Goal: Transaction & Acquisition: Download file/media

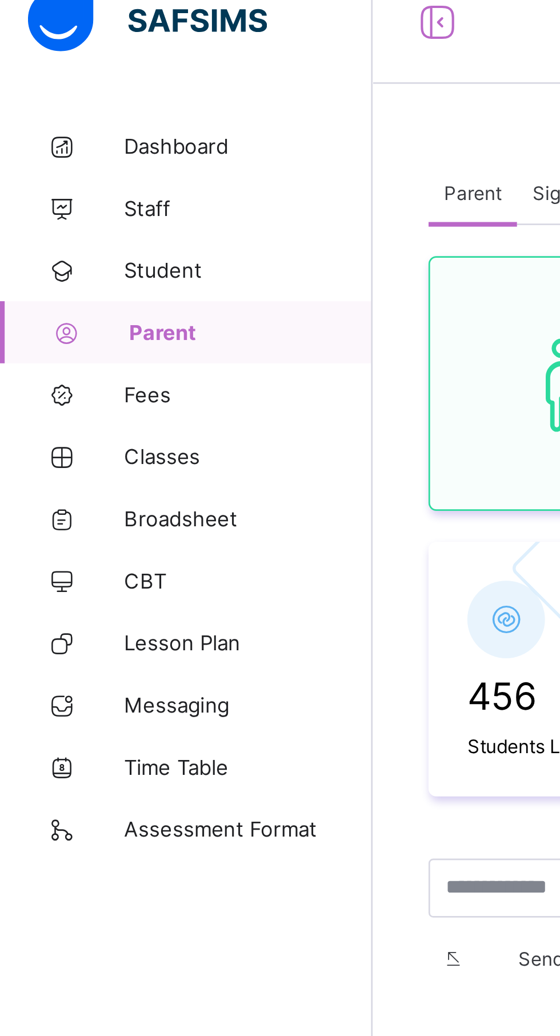
click at [79, 208] on span "Broadsheet" at bounding box center [91, 205] width 91 height 9
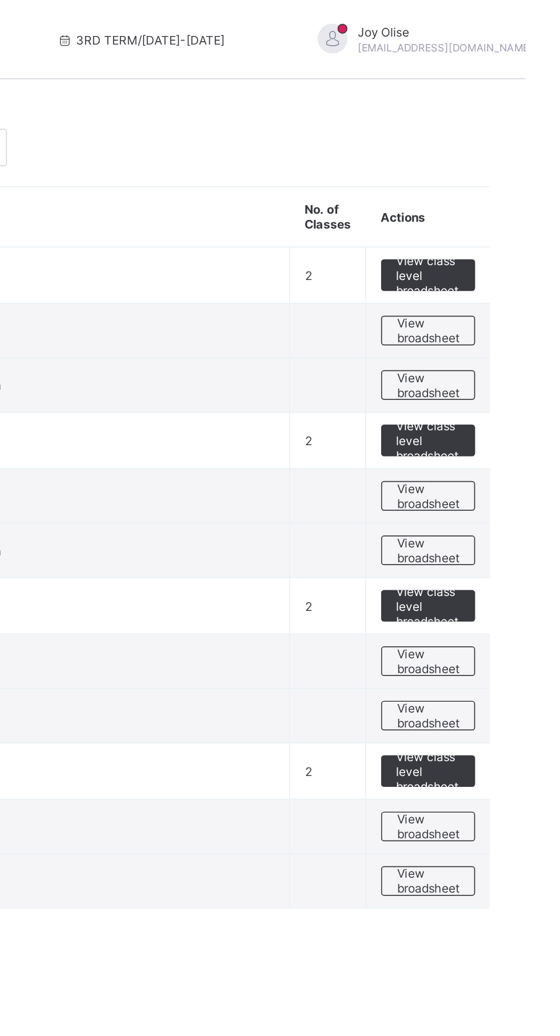
click at [511, 479] on span "View broadsheet" at bounding box center [504, 476] width 36 height 17
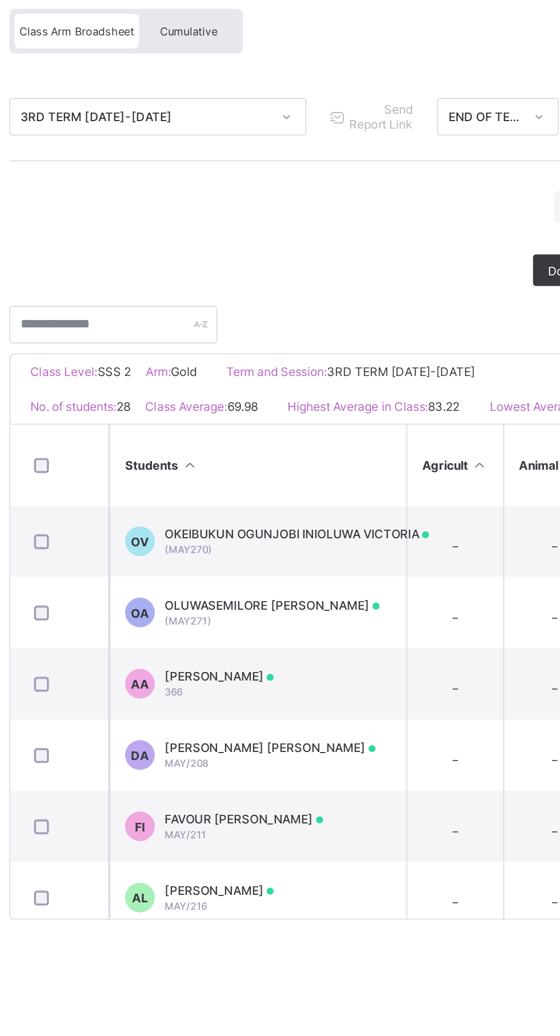
click at [301, 619] on span "[PERSON_NAME]" at bounding box center [269, 614] width 63 height 9
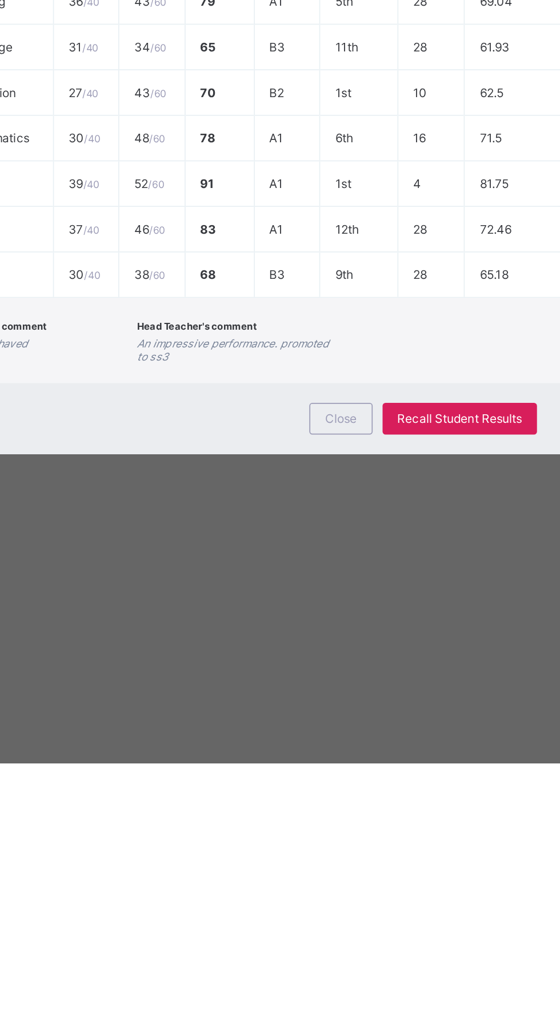
click at [349, 841] on span "Close" at bounding box center [340, 836] width 18 height 9
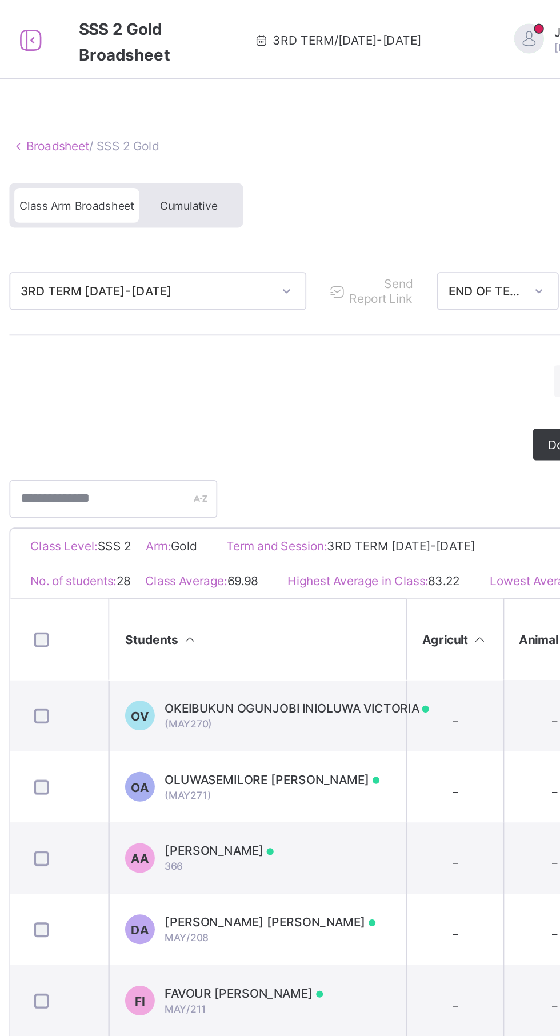
click at [266, 115] on span "Cumulative" at bounding box center [251, 119] width 33 height 8
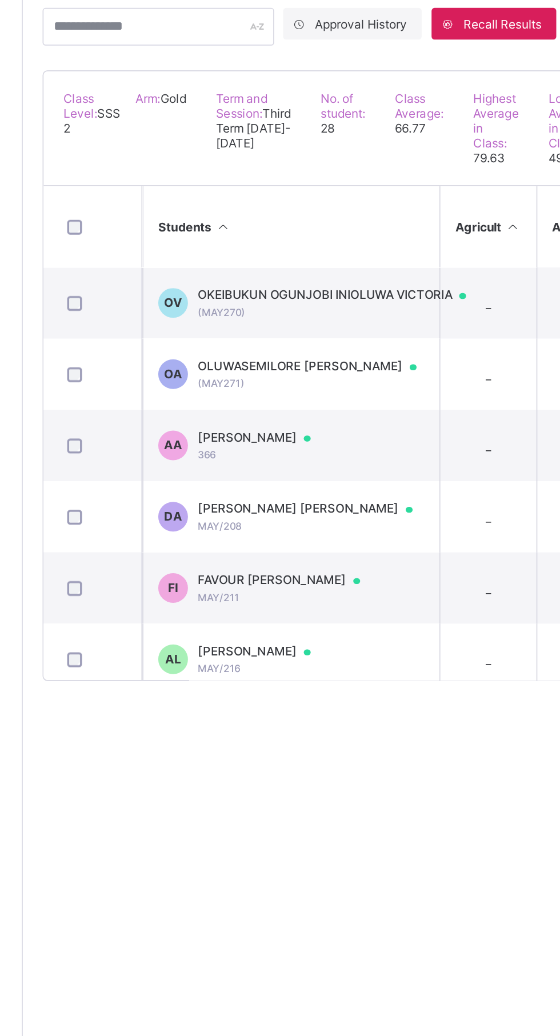
click at [314, 626] on span "[PERSON_NAME]" at bounding box center [276, 621] width 76 height 9
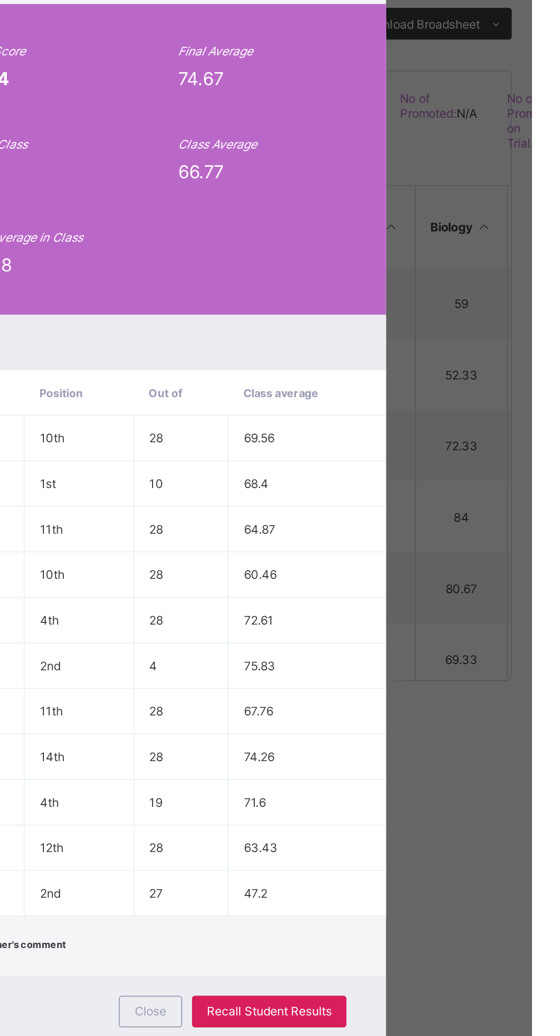
click at [460, 226] on span "View Reportsheet" at bounding box center [435, 217] width 50 height 17
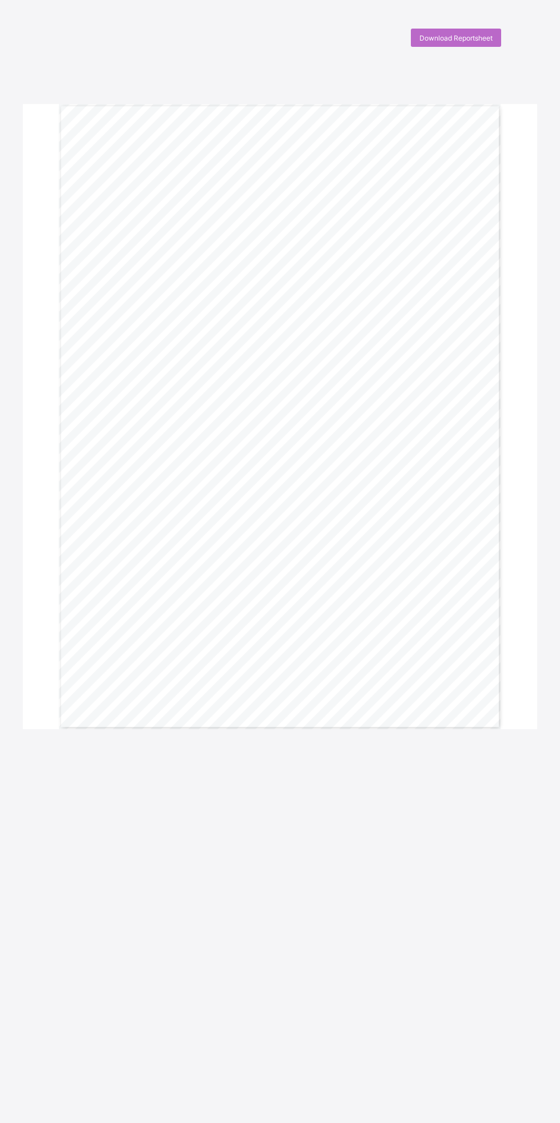
click at [461, 34] on span "Download Reportsheet" at bounding box center [455, 38] width 73 height 9
